Goal: Obtain resource: Obtain resource

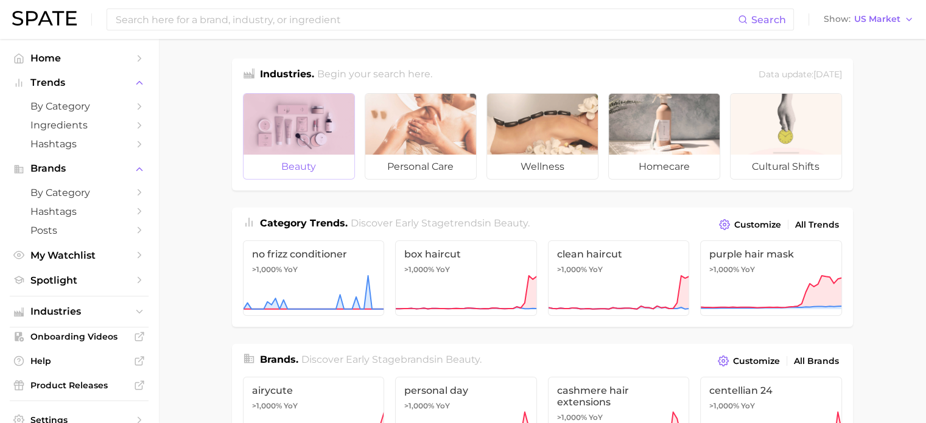
click at [284, 131] on div at bounding box center [298, 124] width 111 height 61
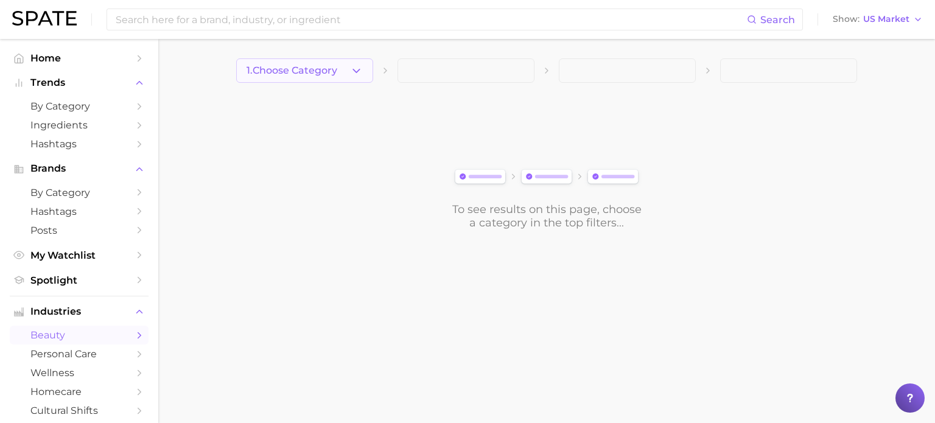
click at [353, 68] on icon "button" at bounding box center [356, 71] width 13 height 13
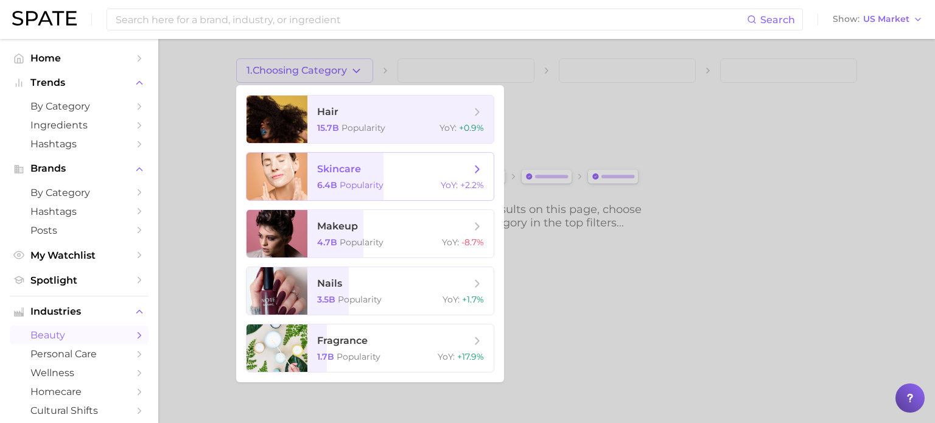
click at [357, 181] on span "Popularity" at bounding box center [362, 185] width 44 height 11
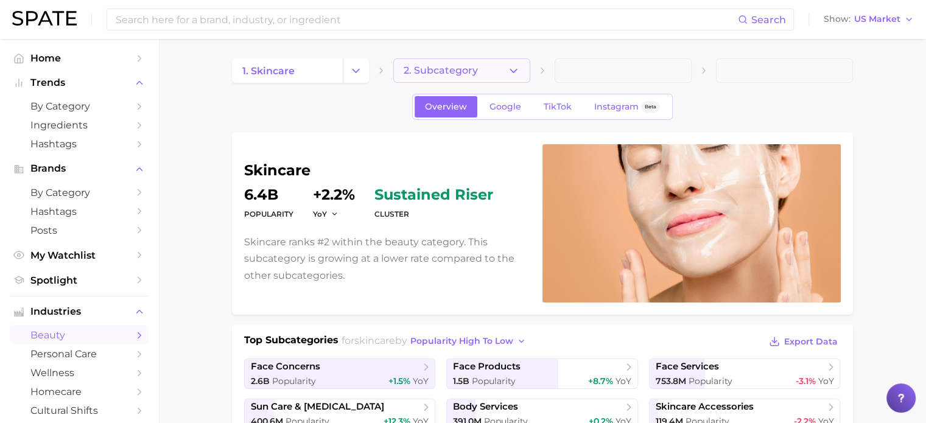
click at [507, 68] on icon "button" at bounding box center [513, 71] width 13 height 13
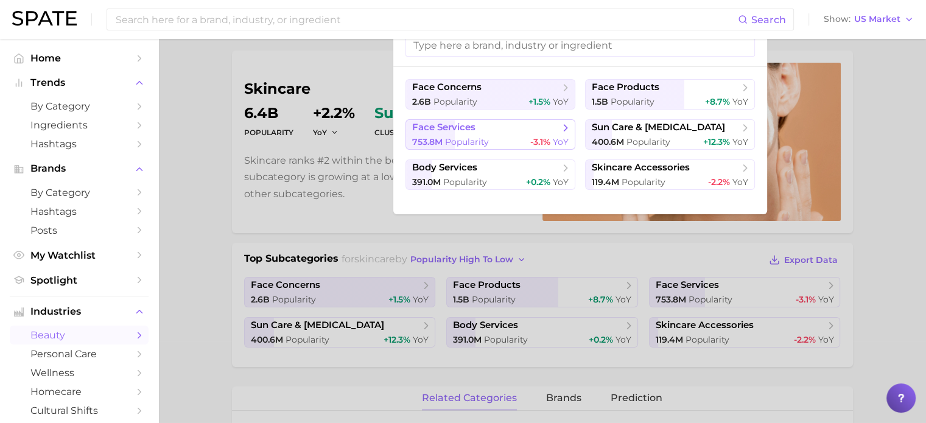
scroll to position [61, 0]
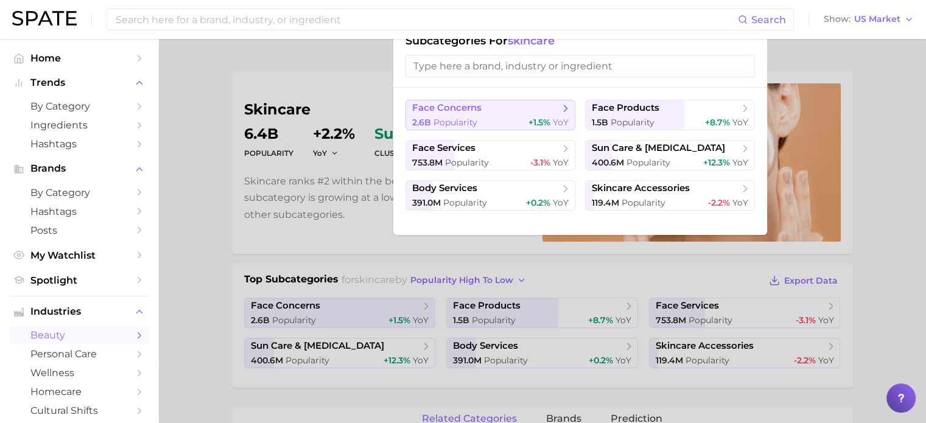
click at [447, 119] on span "Popularity" at bounding box center [455, 122] width 44 height 11
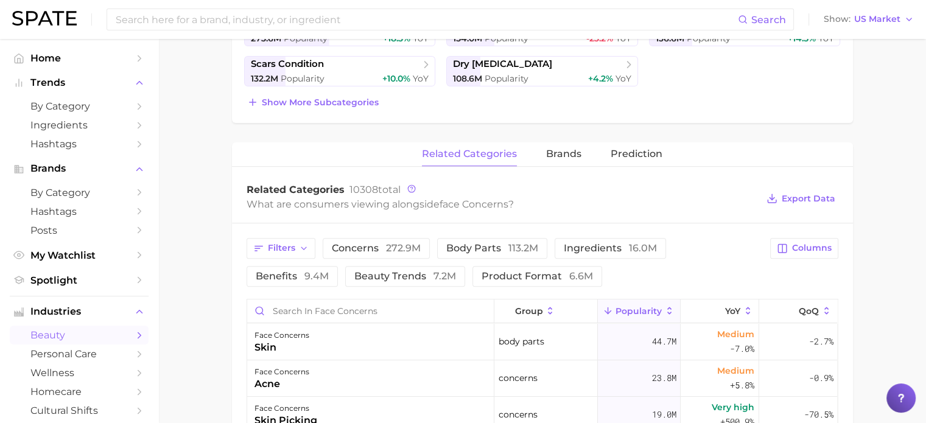
scroll to position [487, 0]
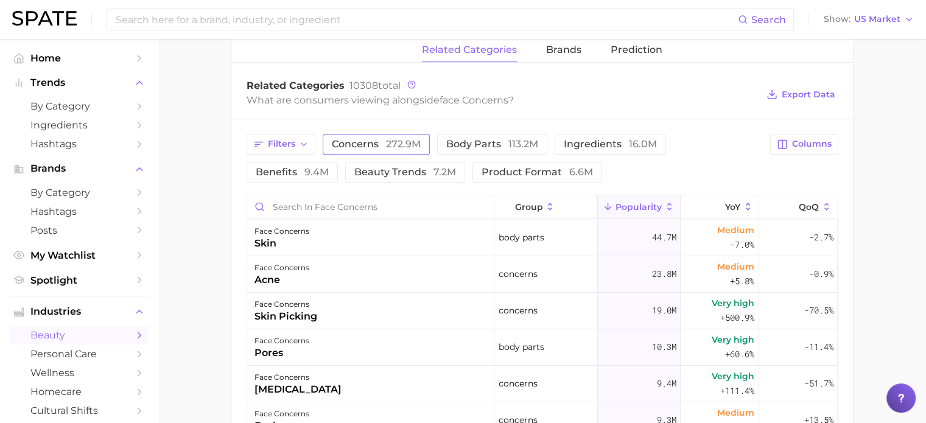
click at [377, 144] on span "concerns 272.9m" at bounding box center [376, 144] width 89 height 10
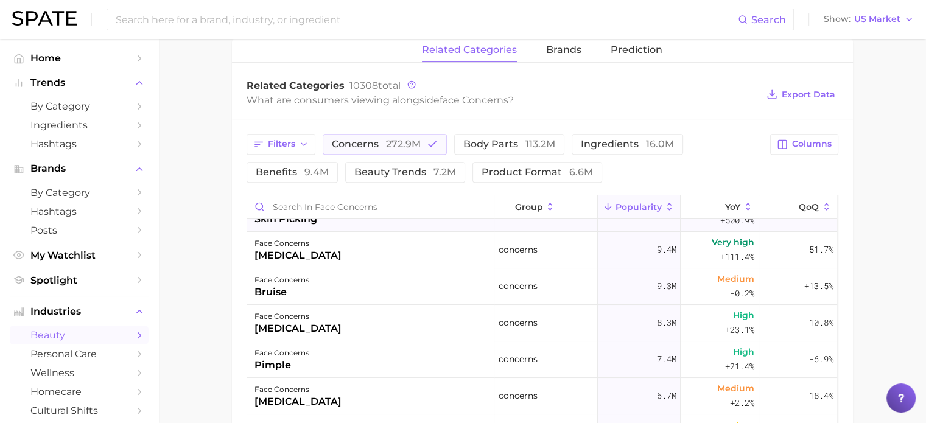
scroll to position [0, 0]
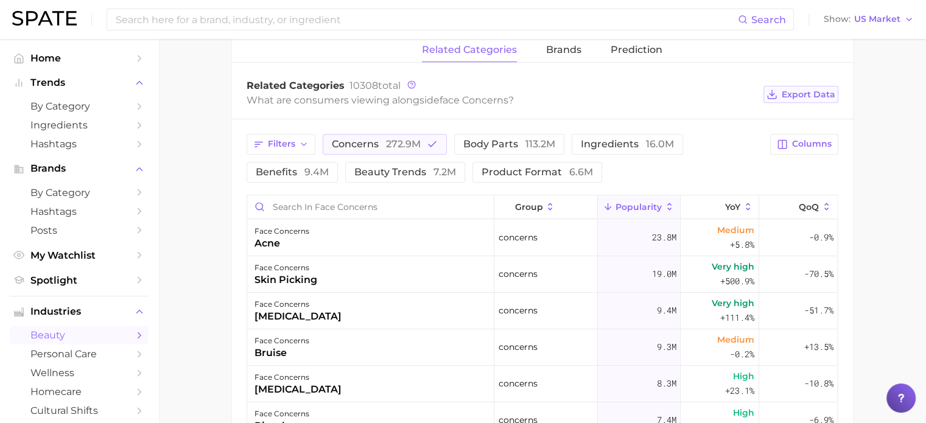
click at [806, 94] on span "Export Data" at bounding box center [808, 94] width 54 height 10
